Goal: Information Seeking & Learning: Find specific page/section

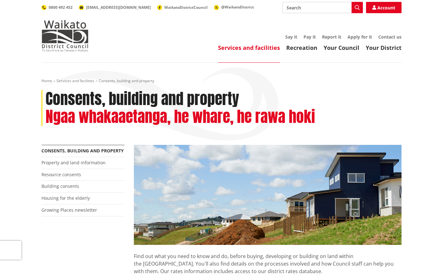
click at [302, 6] on input "Search" at bounding box center [322, 7] width 80 height 11
type input "F"
type input "Woodburner consent"
click at [359, 8] on icon "button" at bounding box center [357, 7] width 5 height 5
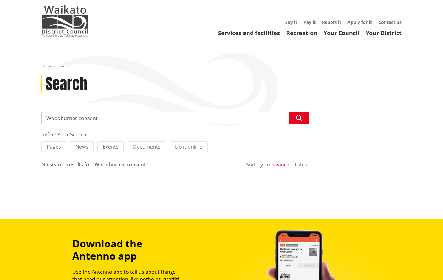
scroll to position [16, 0]
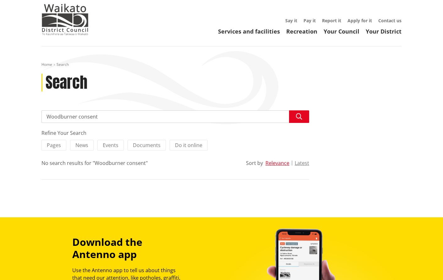
drag, startPoint x: 98, startPoint y: 117, endPoint x: 42, endPoint y: 117, distance: 56.2
click at [42, 117] on input "Woodburner consent" at bounding box center [175, 117] width 268 height 13
type input "Fireplace consent"
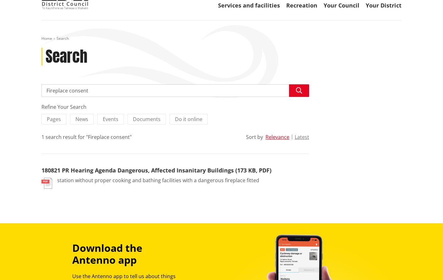
scroll to position [42, 0]
drag, startPoint x: 90, startPoint y: 93, endPoint x: 46, endPoint y: 91, distance: 44.0
click at [46, 91] on input "Fireplace consent" at bounding box center [175, 90] width 268 height 13
type input "Solid Fuel consent"
click at [300, 91] on icon "button" at bounding box center [299, 91] width 6 height 6
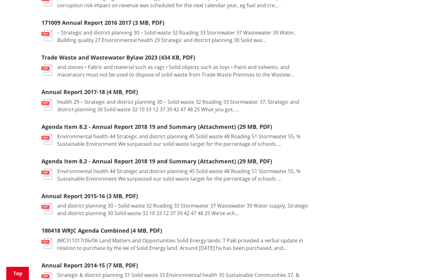
scroll to position [607, 0]
